Goal: Task Accomplishment & Management: Complete application form

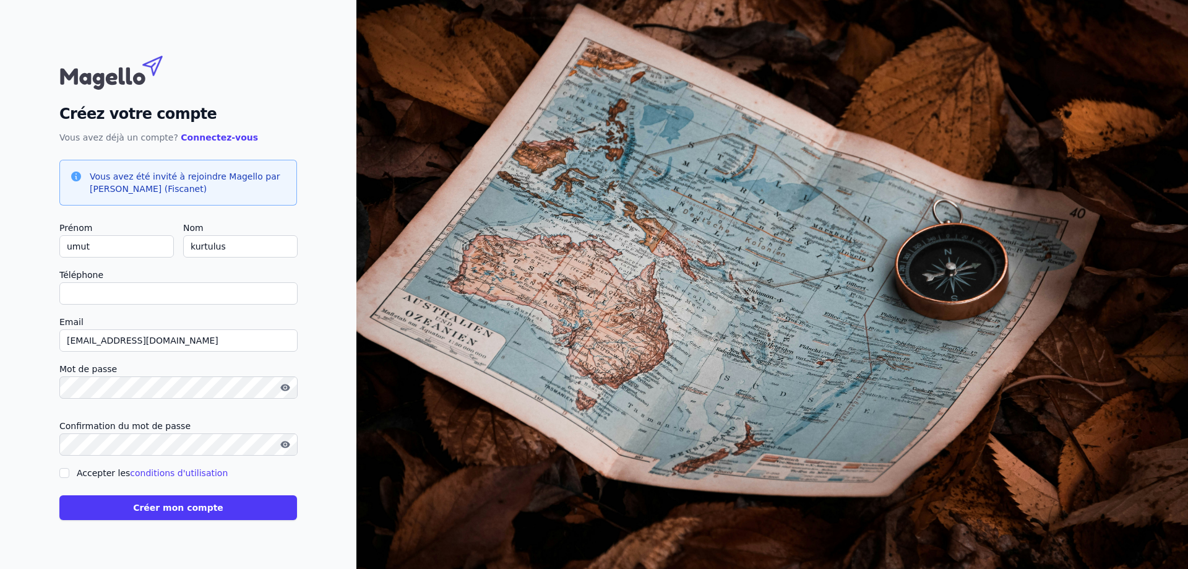
click at [142, 291] on input "Téléphone" at bounding box center [178, 293] width 238 height 22
type input "[PHONE_NUMBER]"
checkbox input "false"
click at [210, 339] on input "[EMAIL_ADDRESS][DOMAIN_NAME]" at bounding box center [178, 340] width 238 height 22
type input "[EMAIL_ADDRESS][DOMAIN_NAME]"
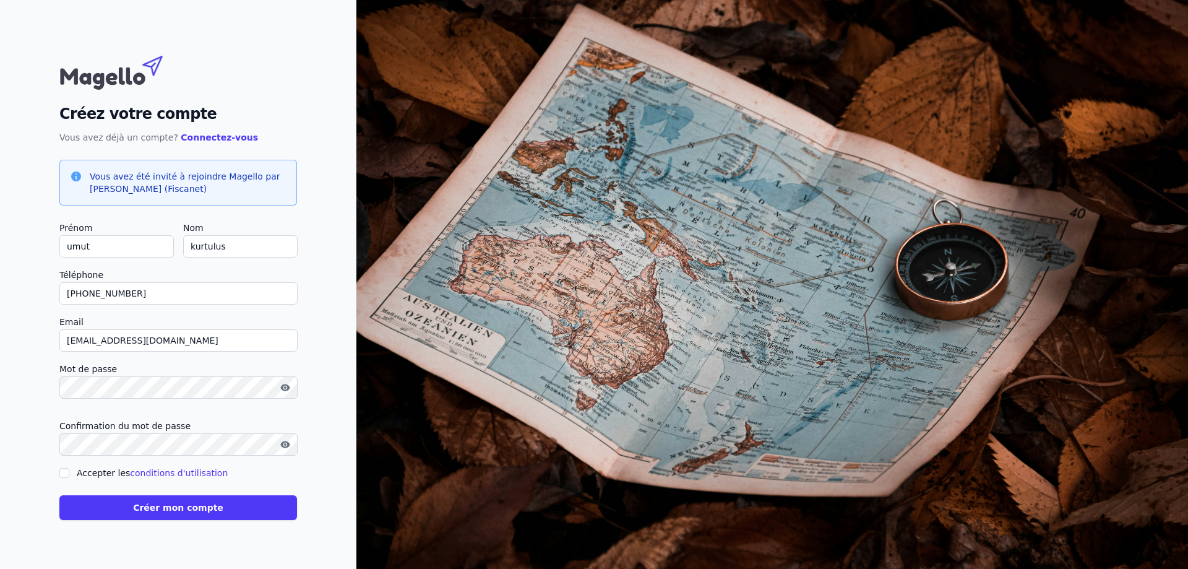
click at [62, 474] on div at bounding box center [64, 472] width 10 height 15
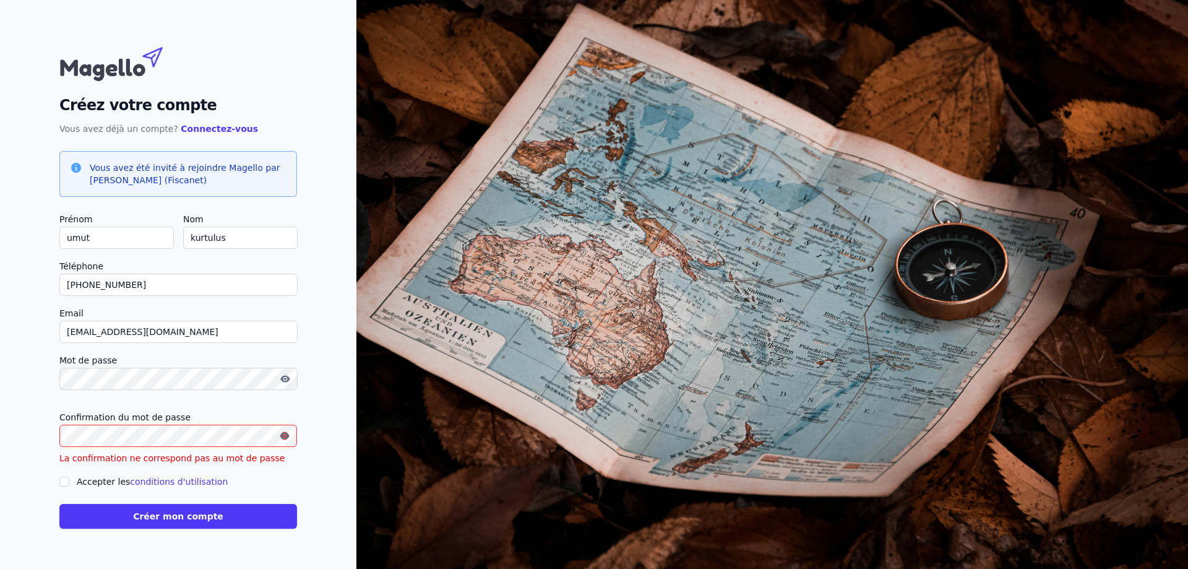
click at [63, 484] on input "Accepter les conditions d'utilisation" at bounding box center [64, 482] width 10 height 10
checkbox input "true"
click at [285, 436] on icon "button" at bounding box center [284, 436] width 2 height 2
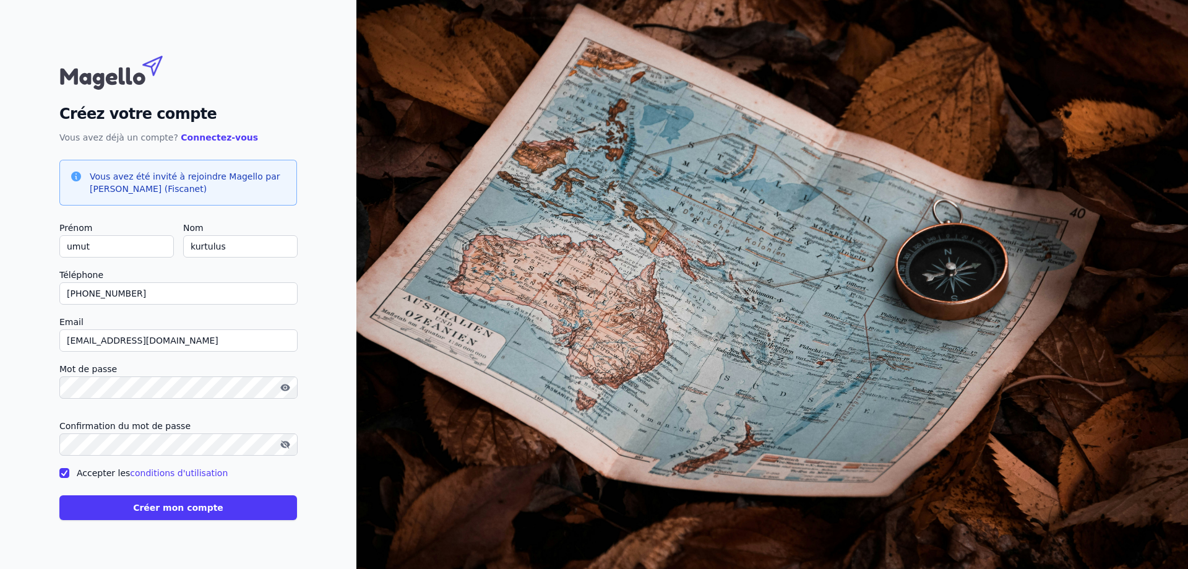
click at [188, 517] on button "Créer mon compte" at bounding box center [178, 507] width 238 height 25
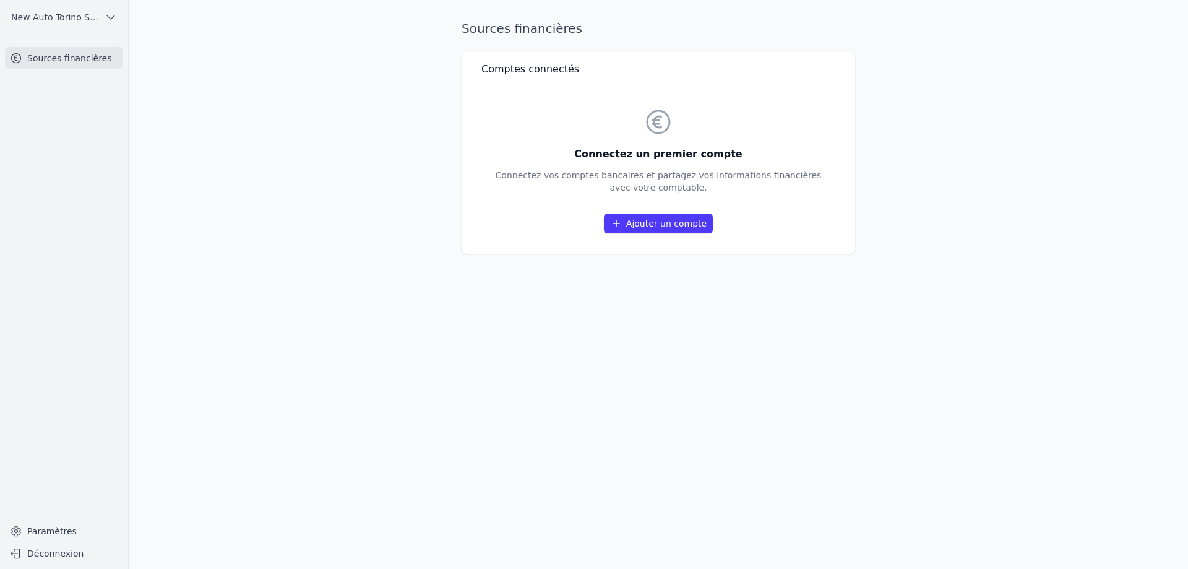
click at [659, 224] on link "Ajouter un compte" at bounding box center [658, 224] width 109 height 20
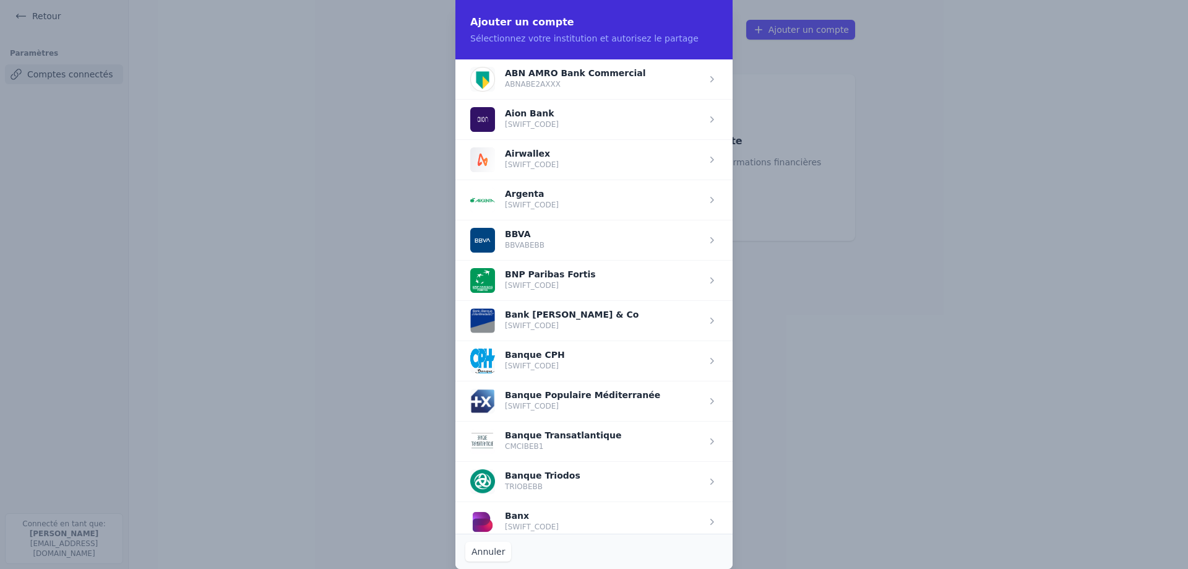
click at [582, 280] on span "button" at bounding box center [594, 280] width 277 height 40
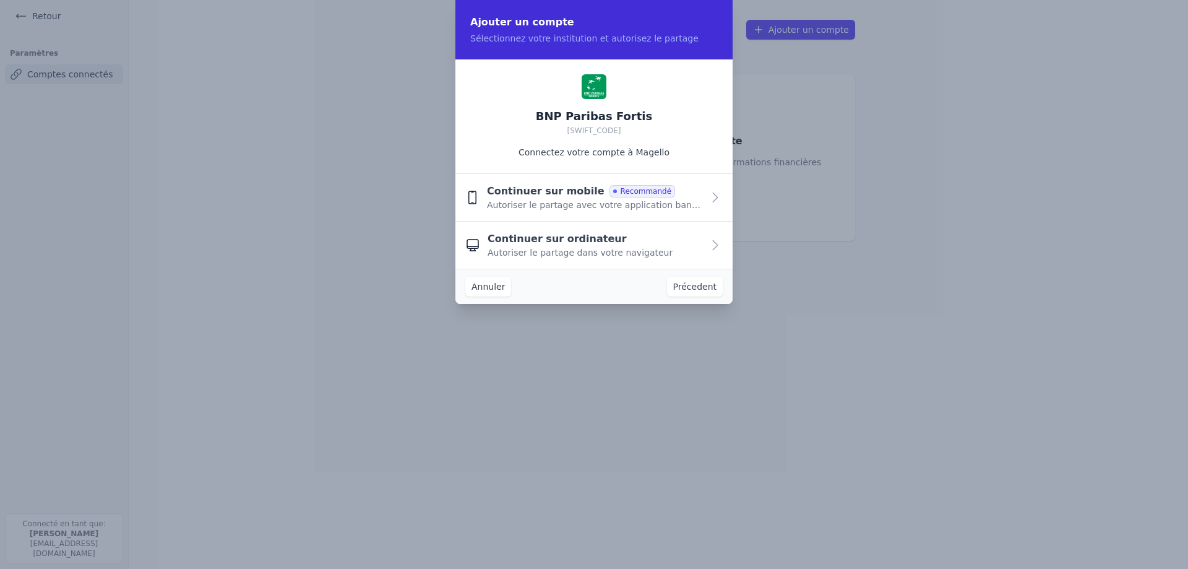
click at [607, 240] on div "Continuer sur ordinateur Autoriser le partage dans votre navigateur" at bounding box center [595, 245] width 215 height 27
